Goal: Find specific page/section: Find specific page/section

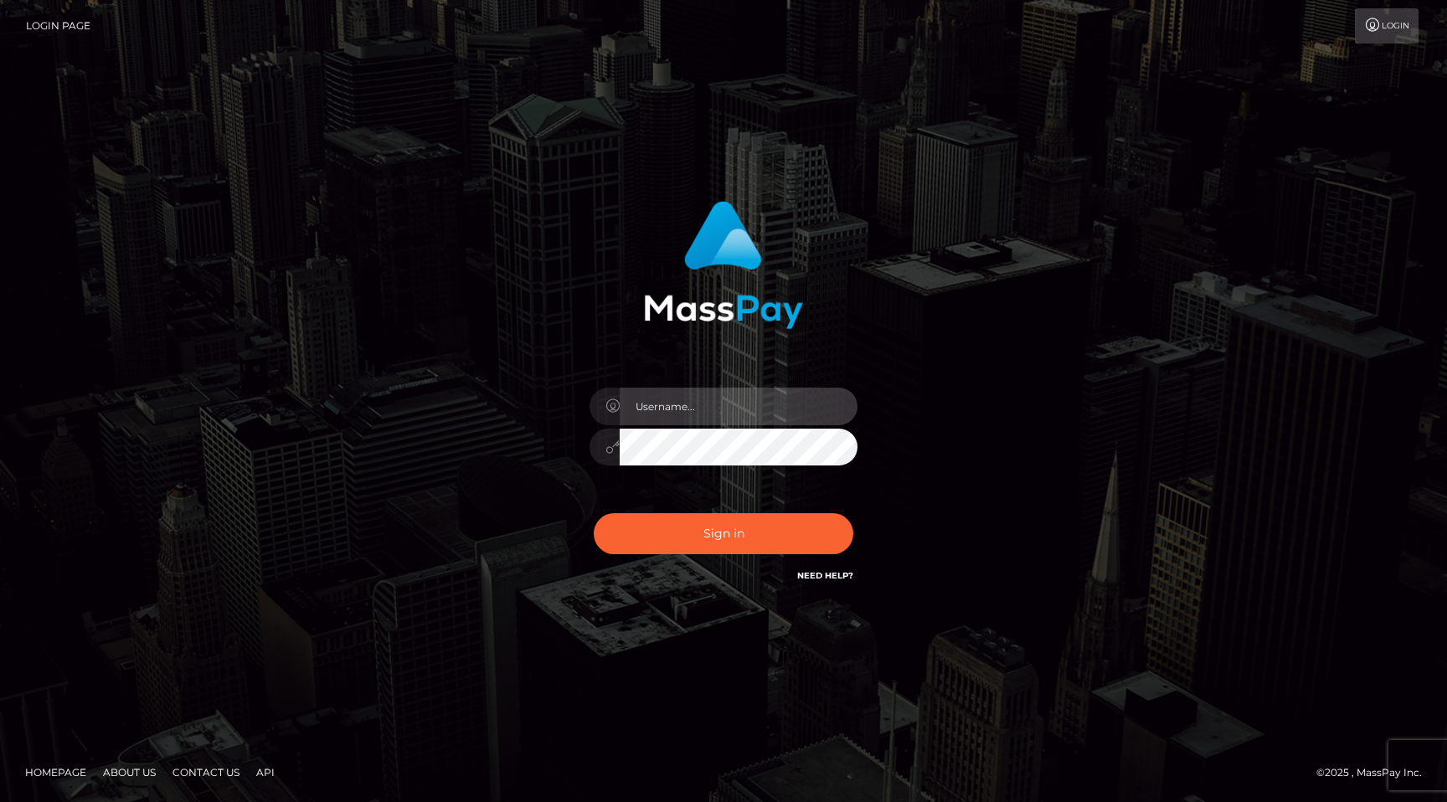
type input "egblue"
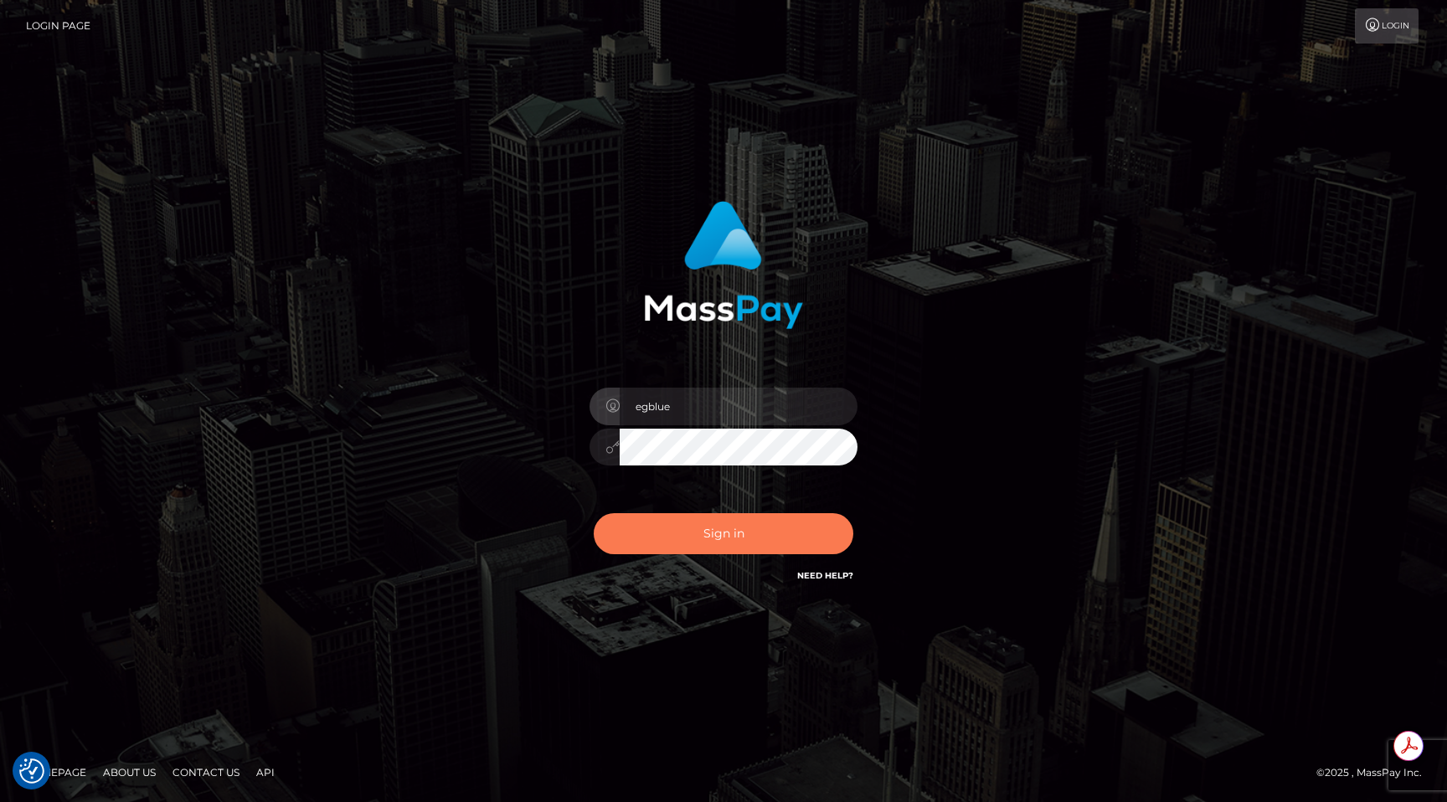
click at [691, 529] on button "Sign in" at bounding box center [724, 533] width 260 height 41
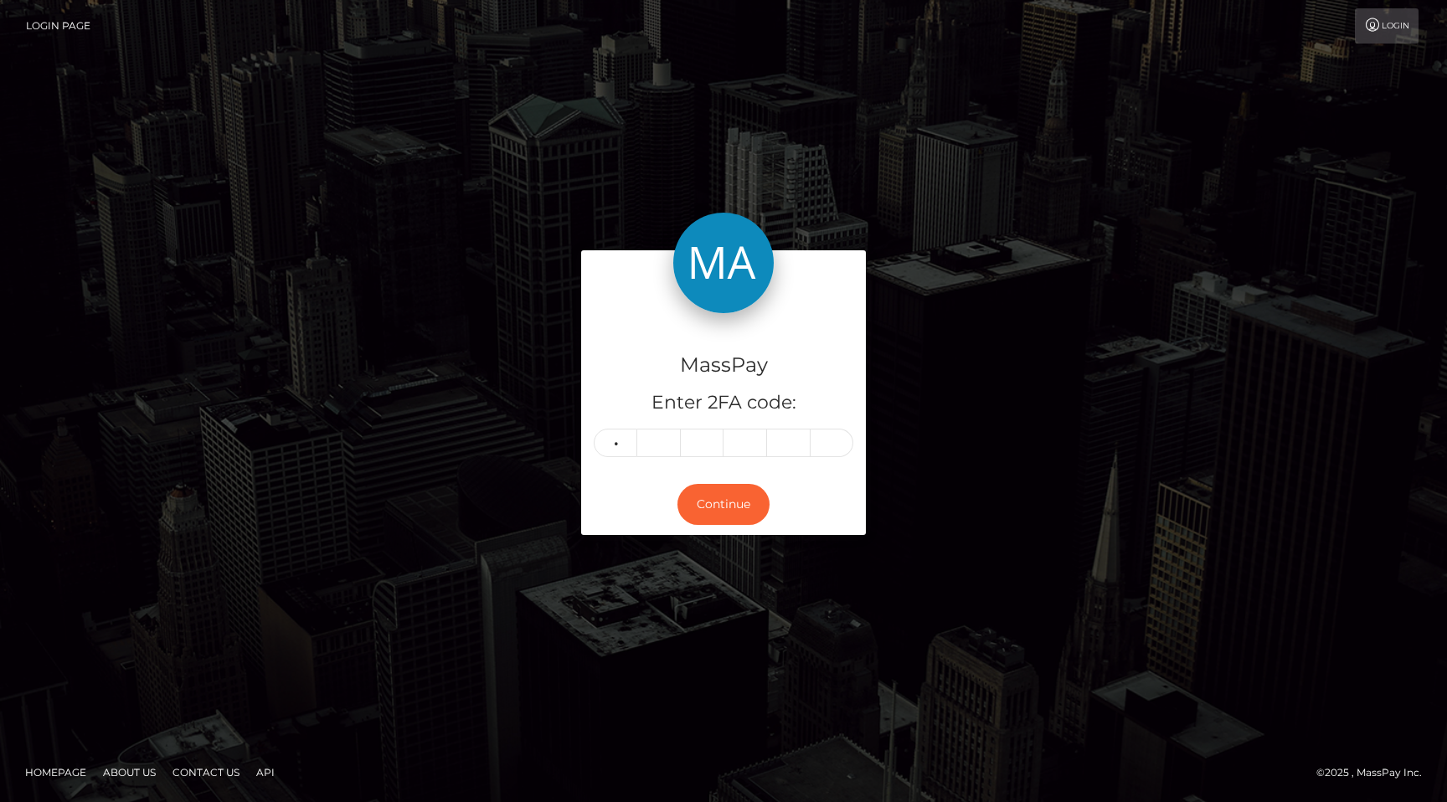
type input "1"
type input "7"
type input "6"
type input "7"
type input "5"
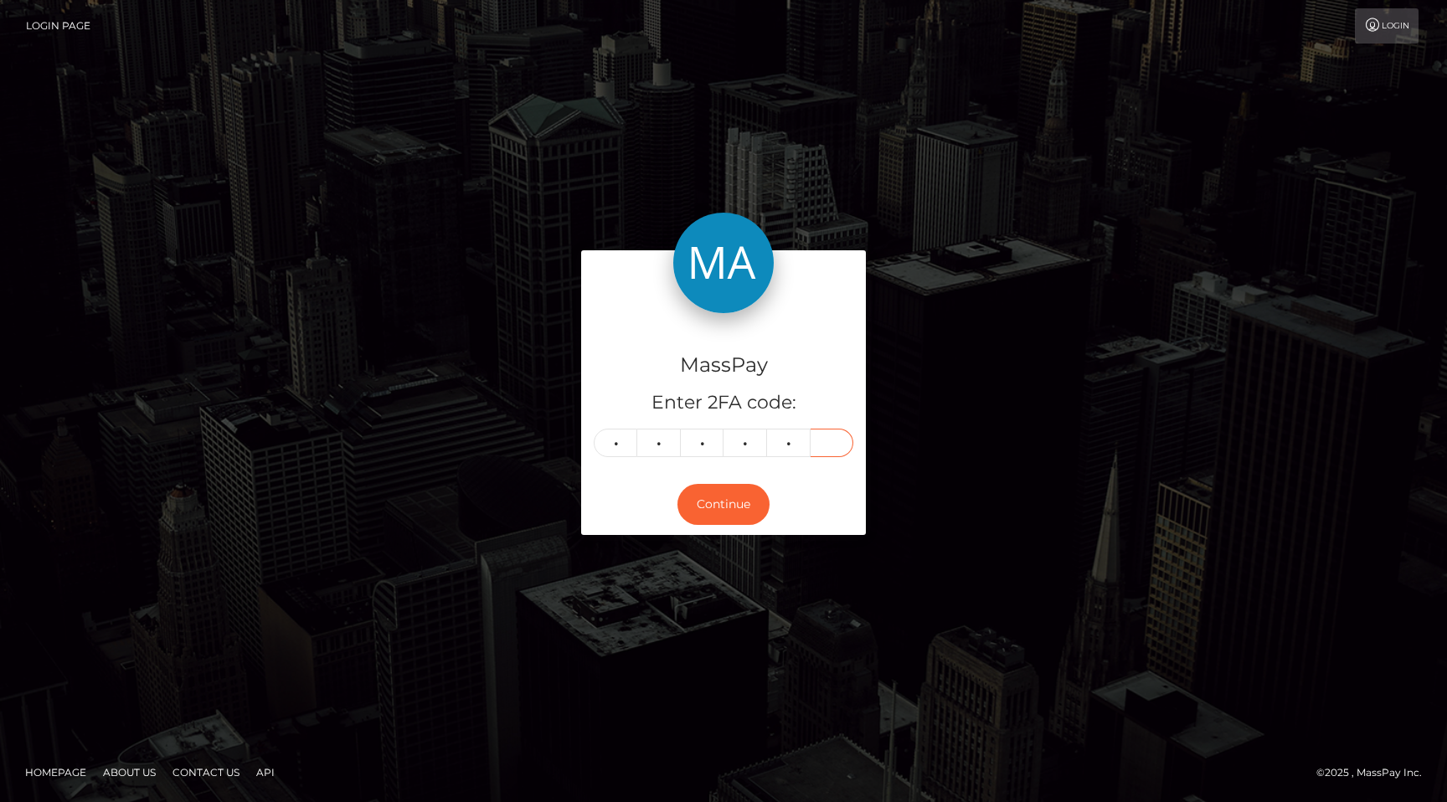
type input "4"
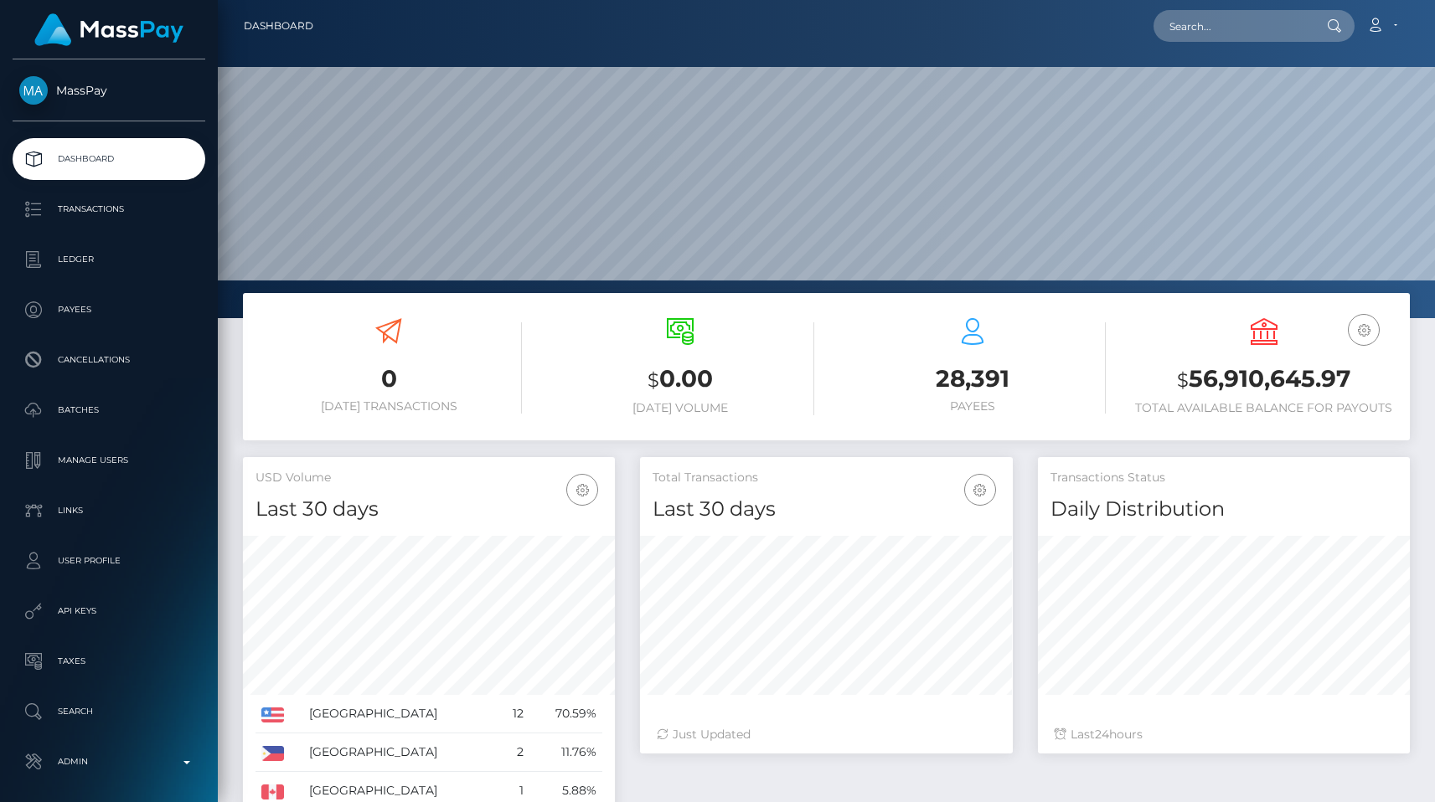
scroll to position [297, 372]
click at [1231, 25] on input "text" at bounding box center [1231, 26] width 157 height 32
paste input "[EMAIL_ADDRESS][DOMAIN_NAME]"
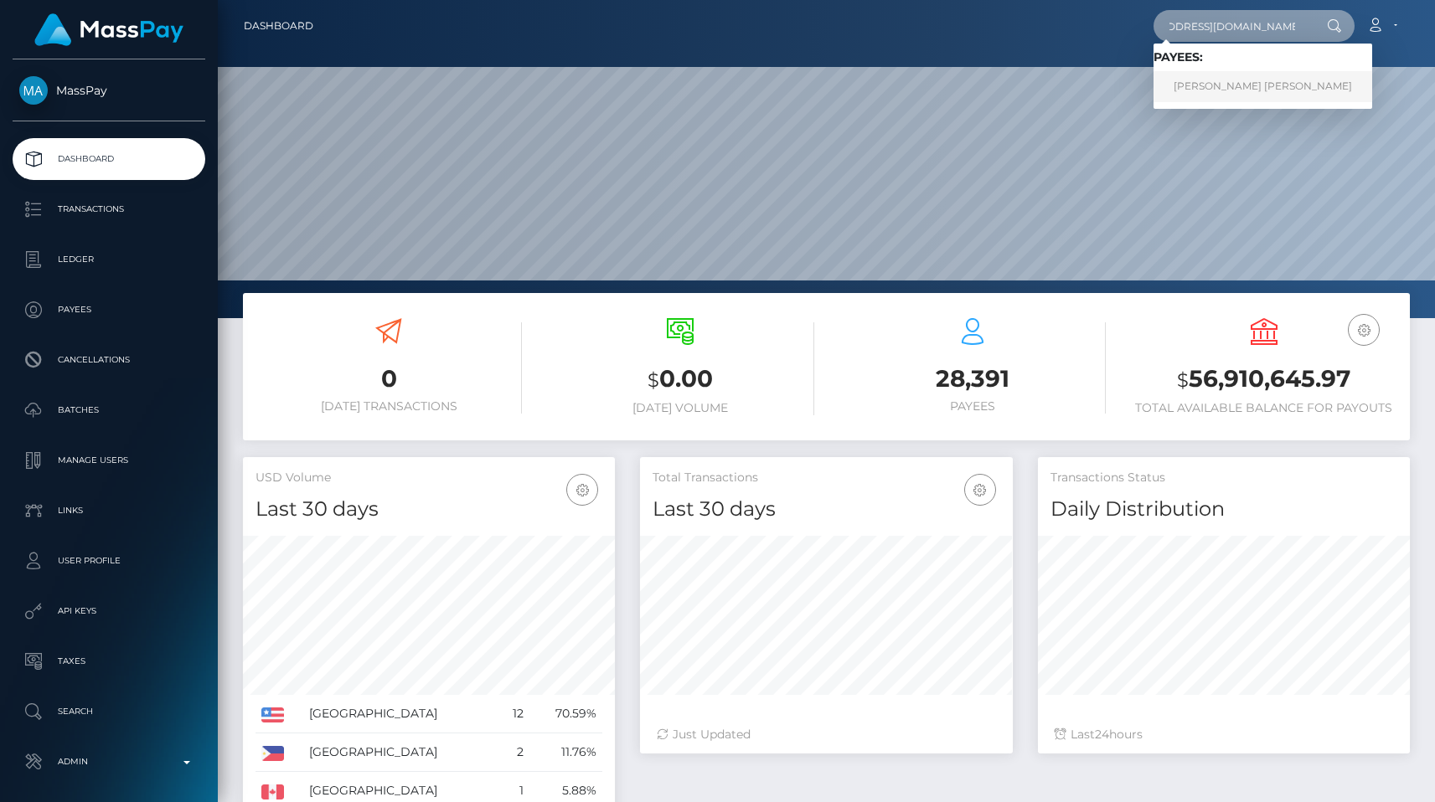
type input "[EMAIL_ADDRESS][DOMAIN_NAME]"
click at [1250, 90] on link "THOMAS REMY PIERRE LEVEQUE" at bounding box center [1262, 86] width 219 height 31
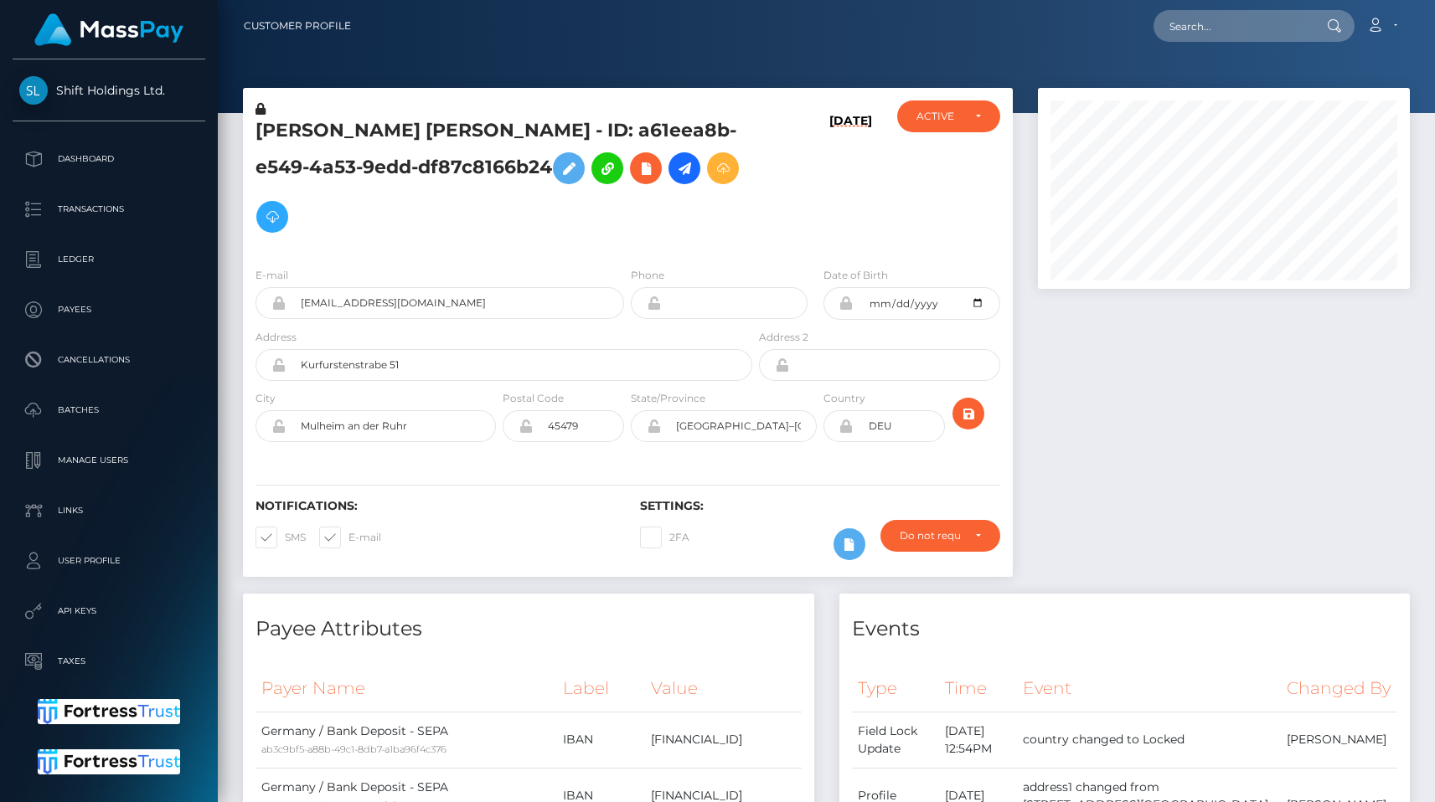
scroll to position [201, 372]
click at [738, 228] on h5 "[PERSON_NAME] [PERSON_NAME] - ID: a61eea8b-e549-4a53-9edd-df87c8166b24" at bounding box center [498, 179] width 487 height 123
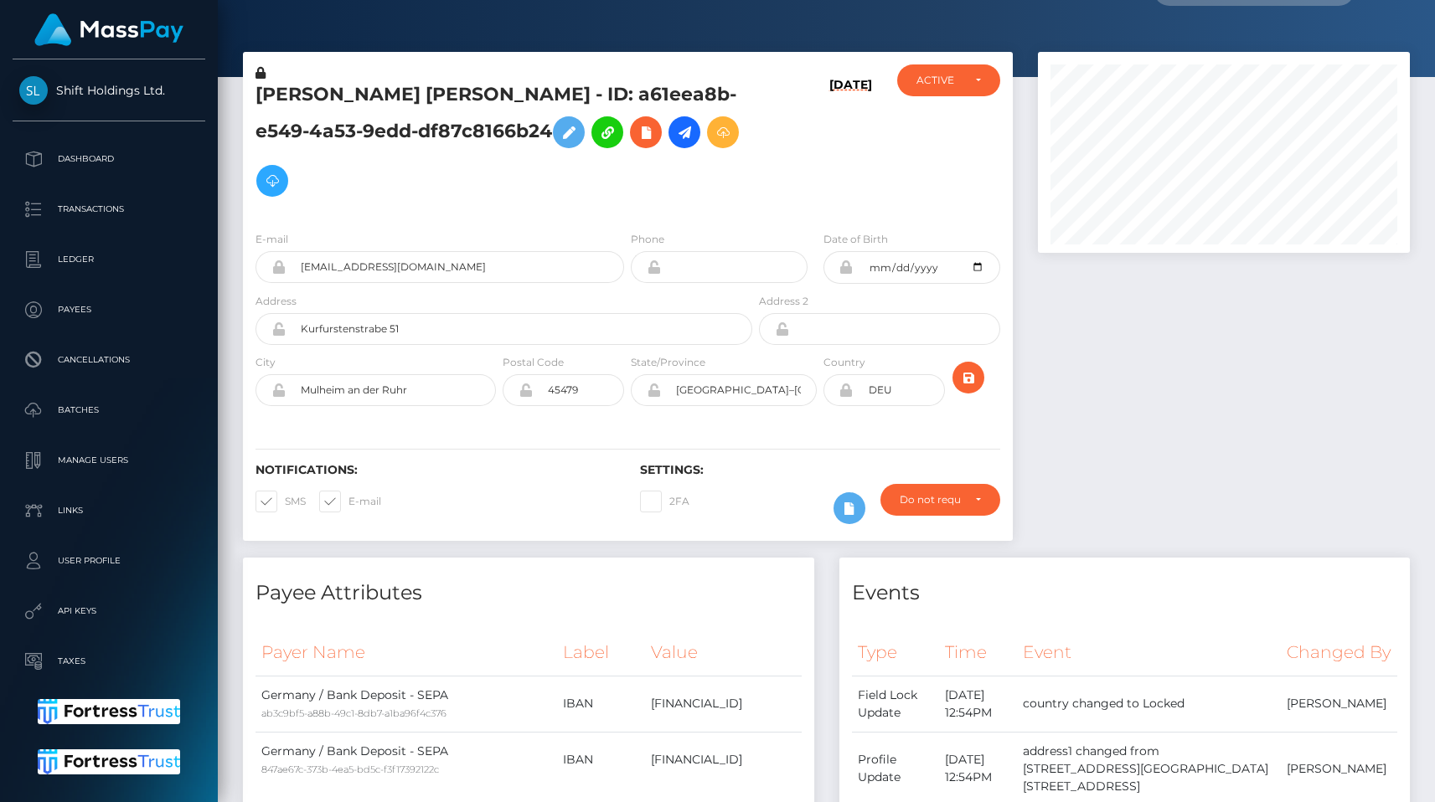
scroll to position [148, 0]
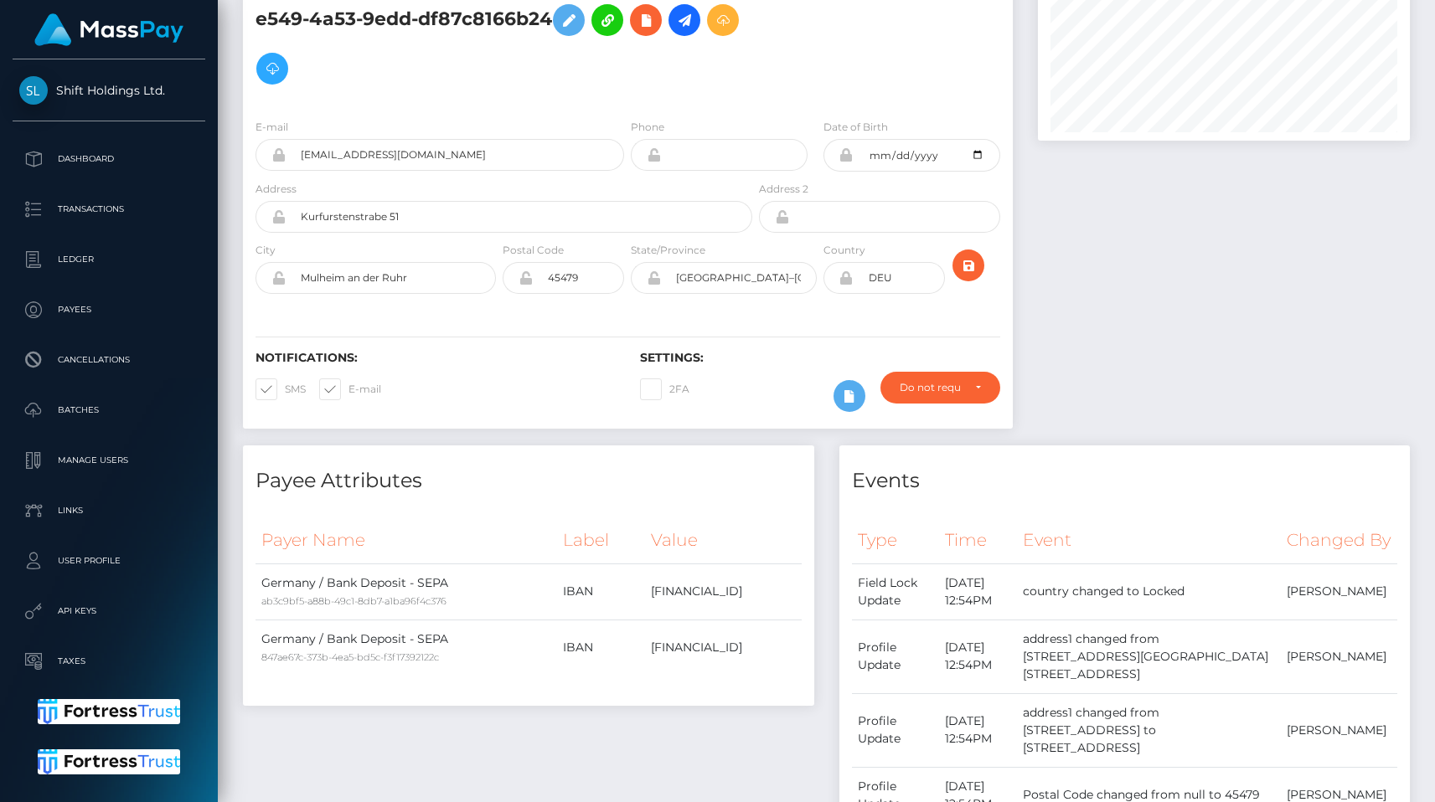
click at [701, 309] on div "E-mail [EMAIL_ADDRESS][DOMAIN_NAME] Phone City" at bounding box center [628, 208] width 770 height 205
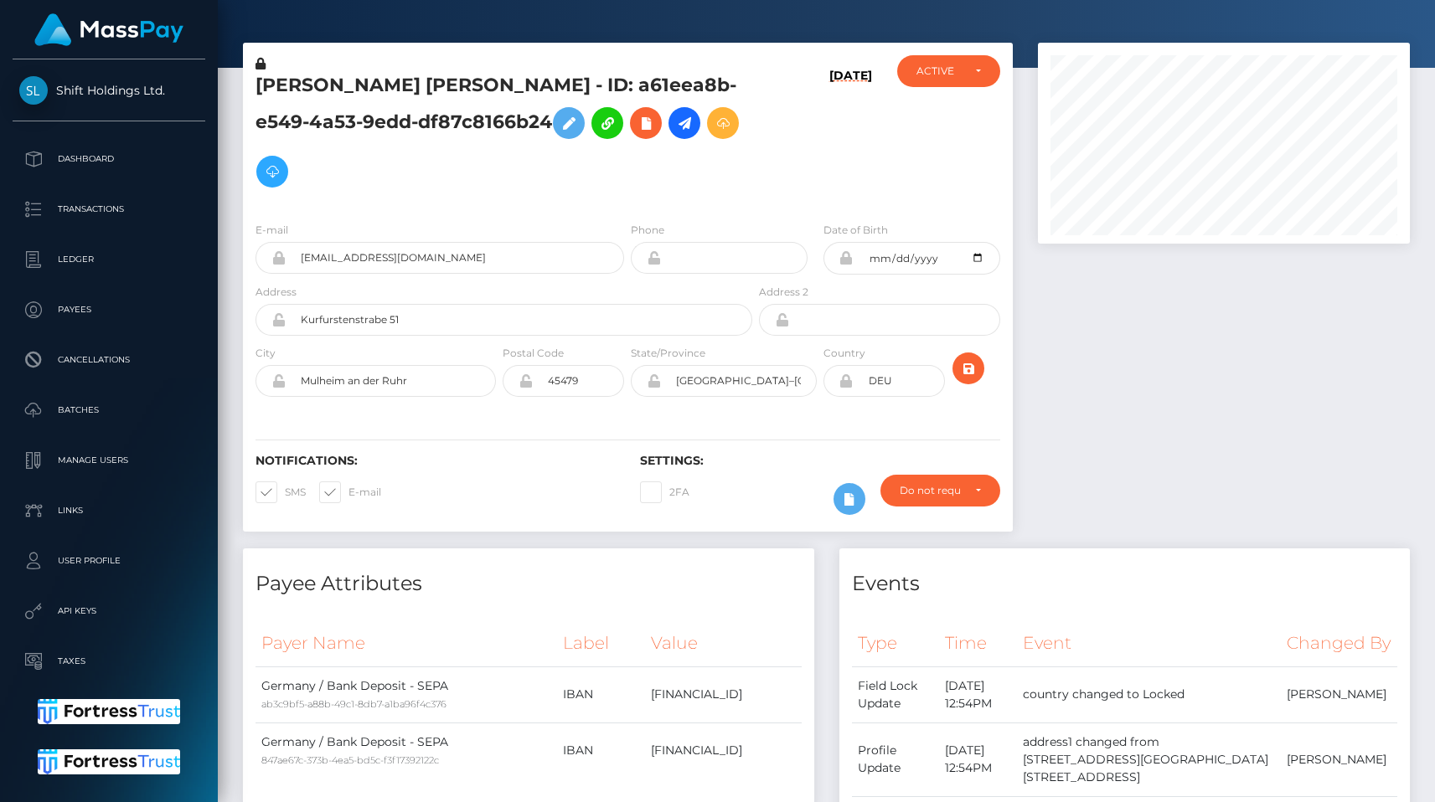
scroll to position [0, 0]
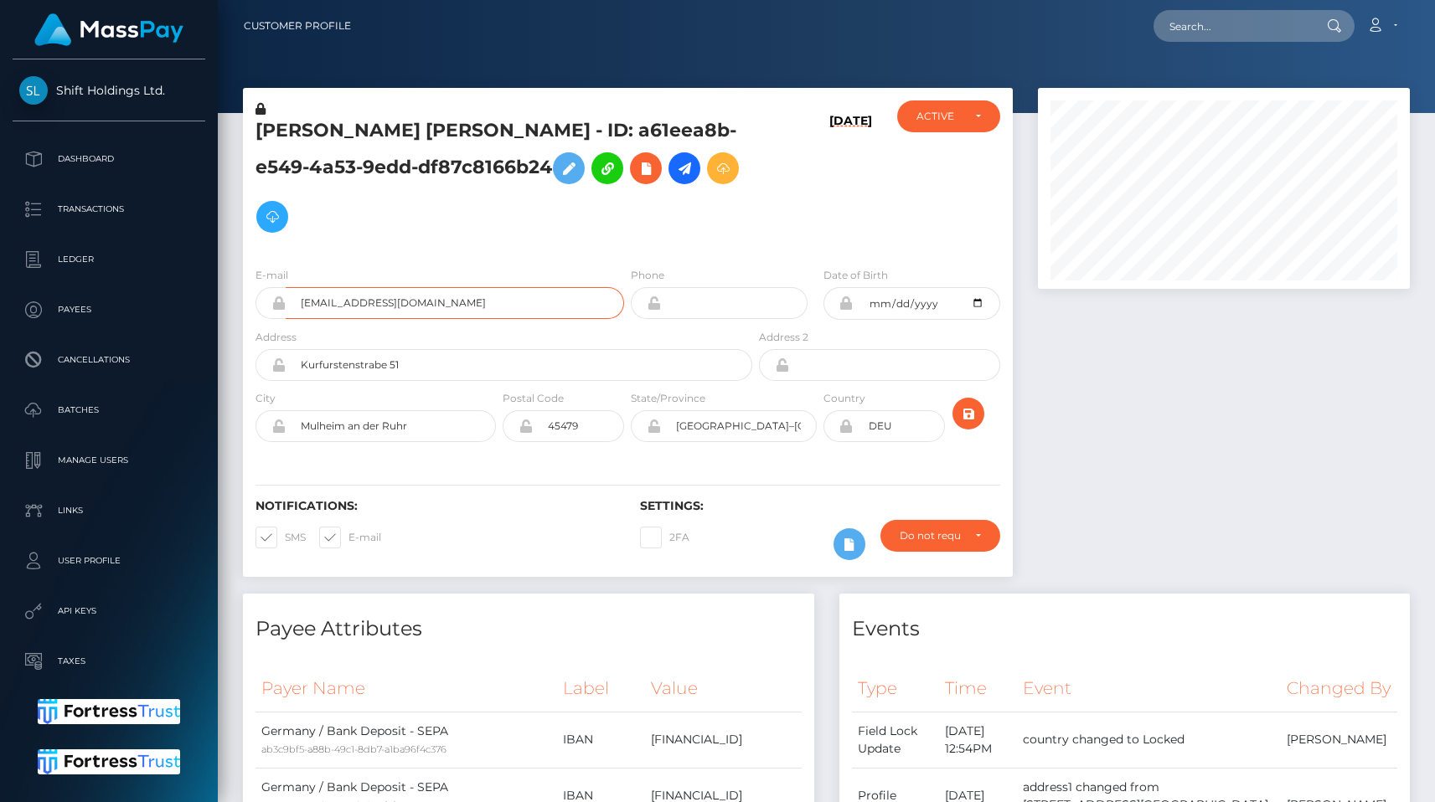
click at [536, 300] on input "[EMAIL_ADDRESS][DOMAIN_NAME]" at bounding box center [455, 303] width 338 height 32
click at [541, 260] on div "E-mail [EMAIL_ADDRESS][DOMAIN_NAME] Phone City" at bounding box center [628, 356] width 770 height 205
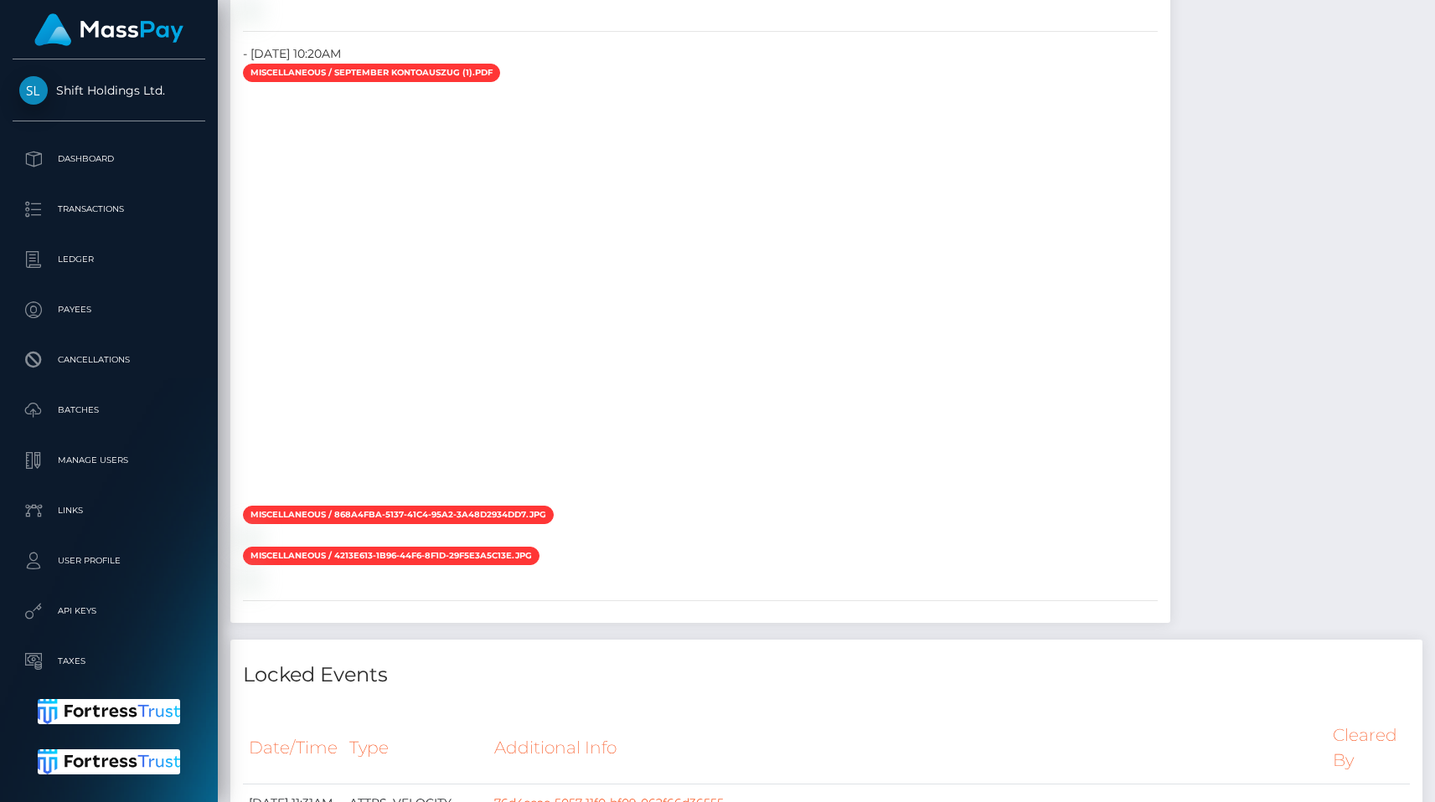
scroll to position [3984, 0]
